Goal: Find specific page/section

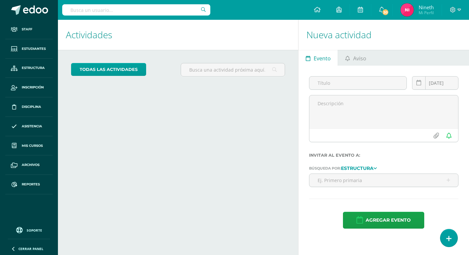
click at [124, 2] on div at bounding box center [136, 10] width 148 height 20
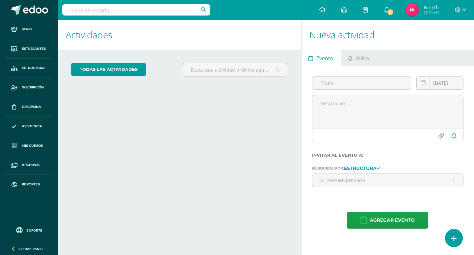
drag, startPoint x: 125, startPoint y: 4, endPoint x: 122, endPoint y: 12, distance: 8.1
click at [123, 10] on input "text" at bounding box center [136, 9] width 148 height 11
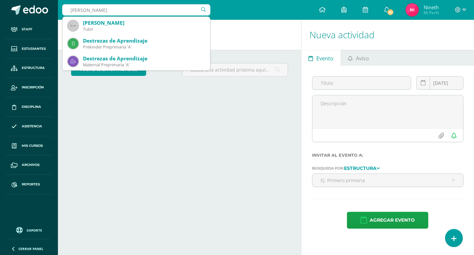
type input "[PERSON_NAME]"
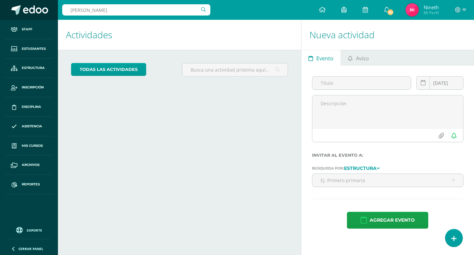
drag, startPoint x: 119, startPoint y: 9, endPoint x: 0, endPoint y: 14, distance: 119.4
click at [0, 14] on body "Staff Estudiantes Estructura Inscripción Disciplina Asistencia Mis cursos Archi…" at bounding box center [237, 127] width 474 height 255
type input "[PERSON_NAME]"
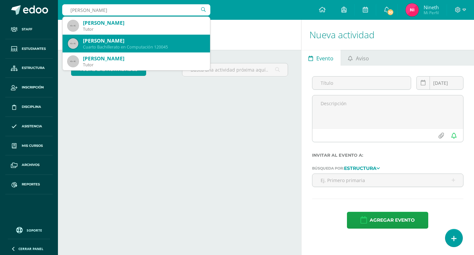
click at [166, 41] on div "[PERSON_NAME]" at bounding box center [144, 40] width 122 height 7
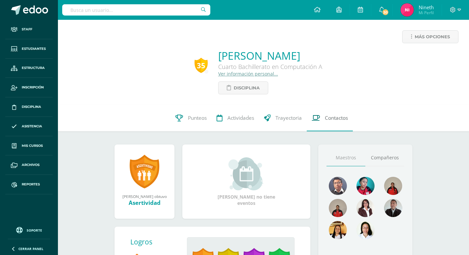
click at [326, 117] on span "Contactos" at bounding box center [336, 117] width 23 height 7
